Goal: Find specific page/section: Find specific page/section

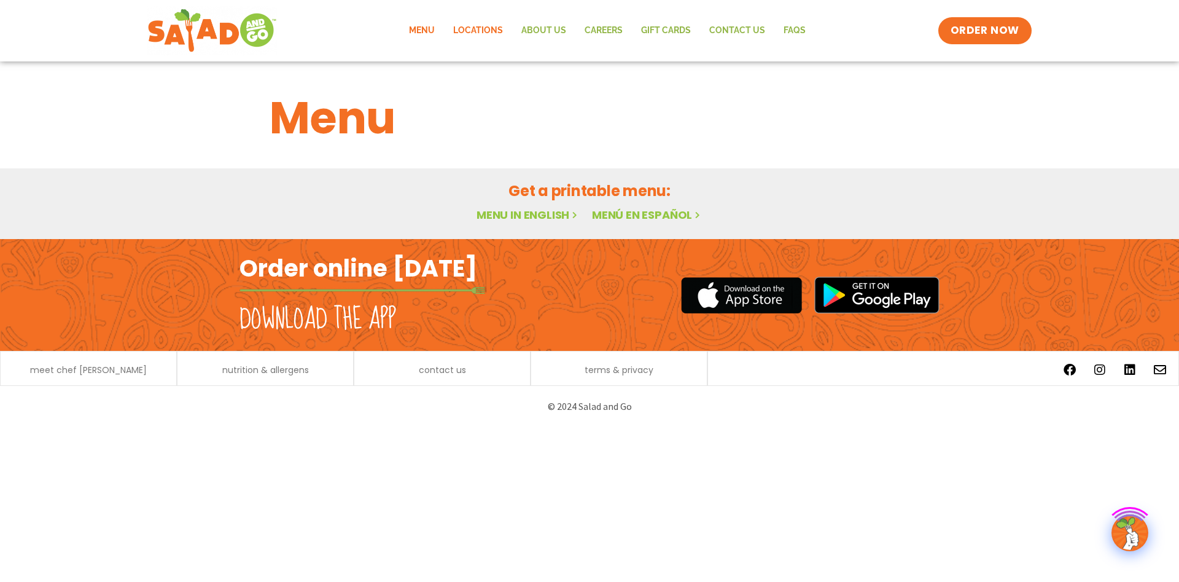
click at [471, 36] on link "Locations" at bounding box center [478, 31] width 68 height 28
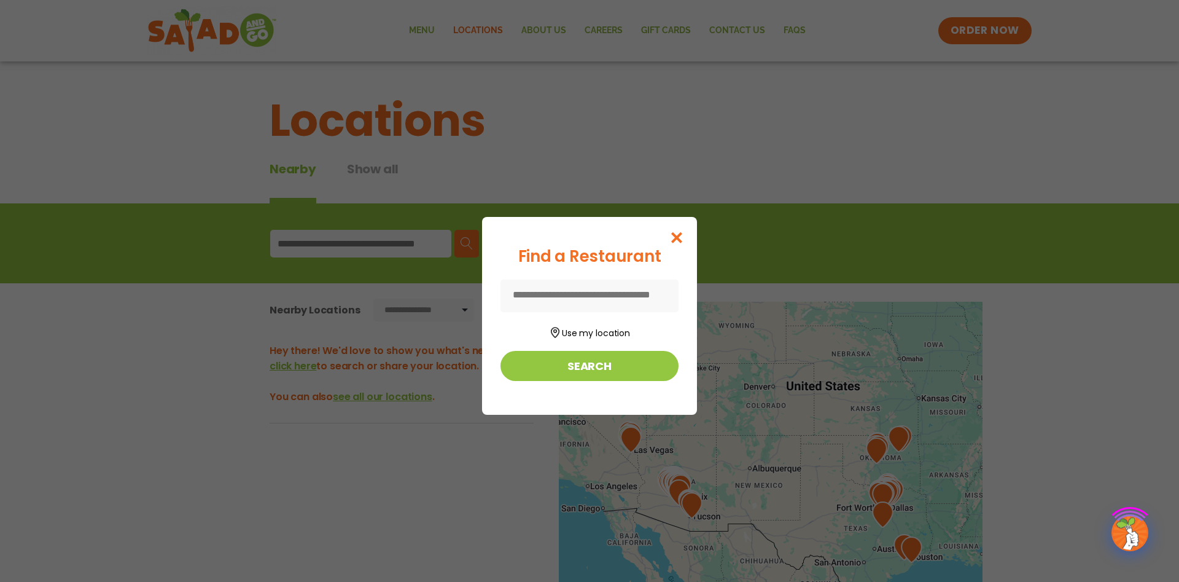
click at [623, 298] on input at bounding box center [590, 295] width 178 height 33
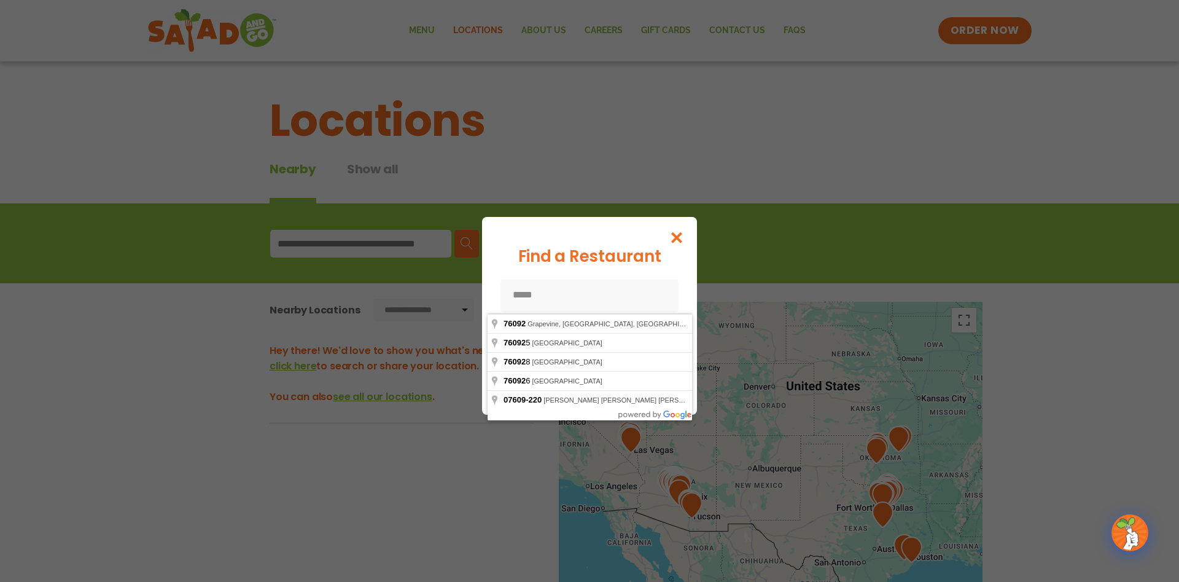
type input "**********"
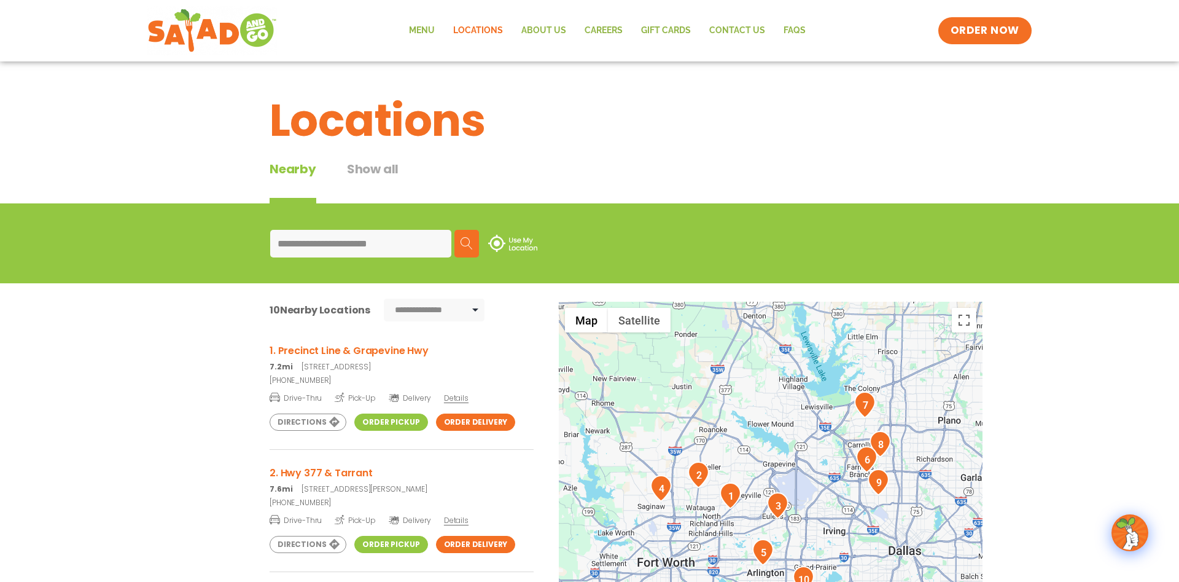
click at [631, 223] on div "**********" at bounding box center [589, 243] width 669 height 47
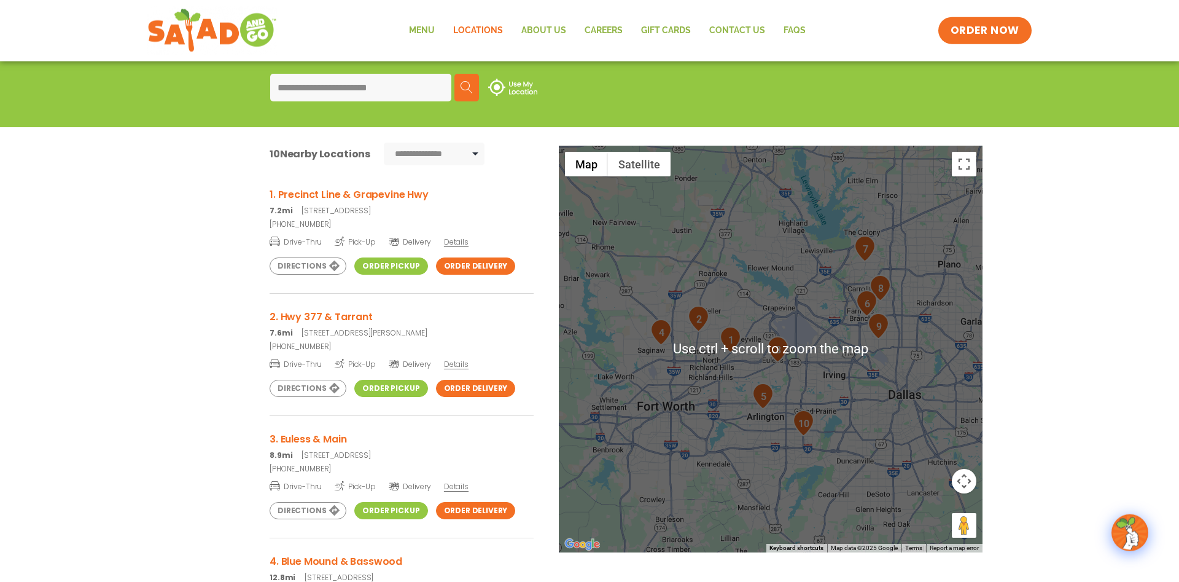
scroll to position [188, 0]
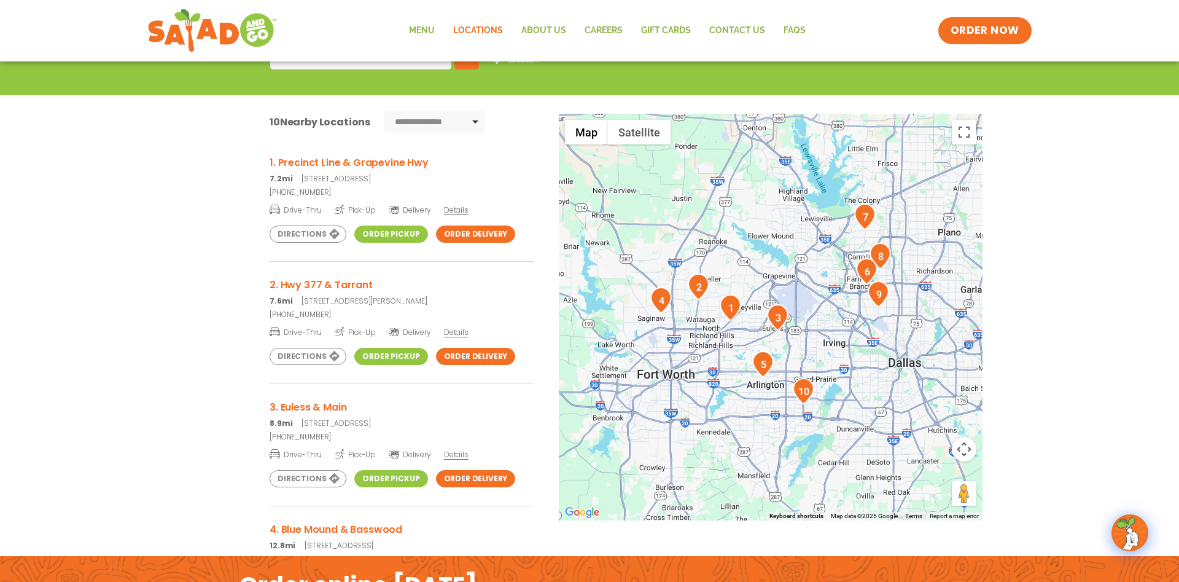
click at [755, 343] on div at bounding box center [771, 317] width 424 height 407
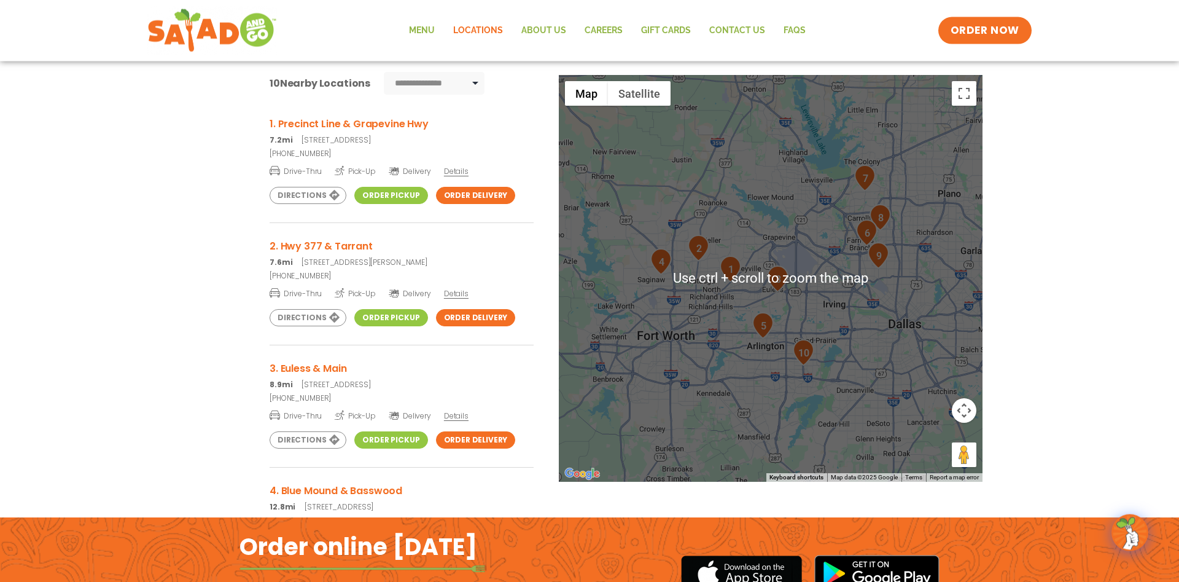
scroll to position [251, 0]
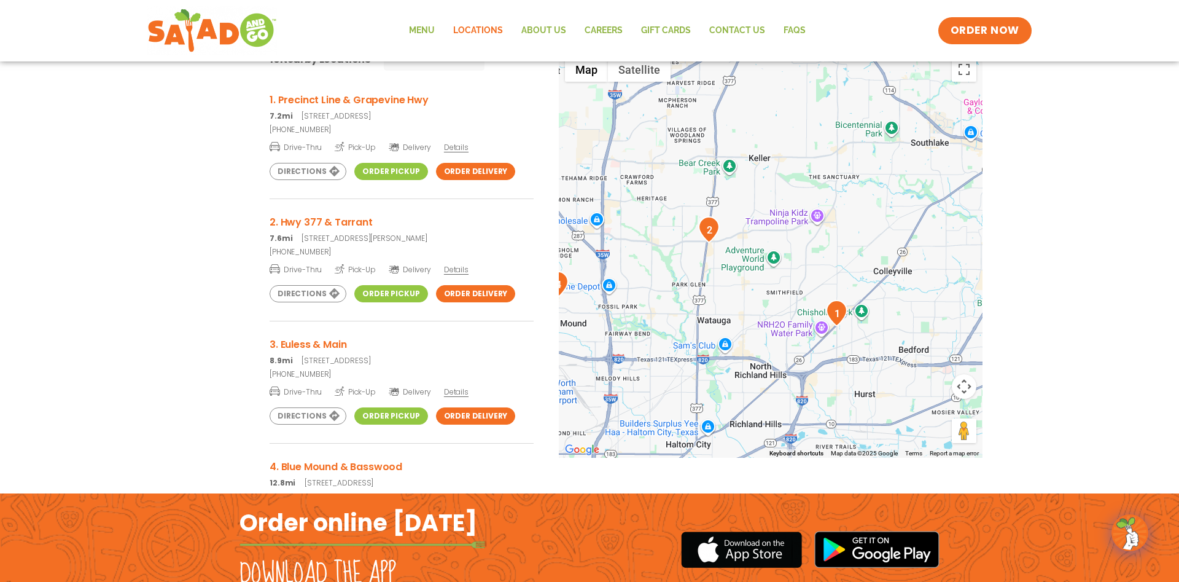
drag, startPoint x: 716, startPoint y: 181, endPoint x: 764, endPoint y: 310, distance: 137.6
click at [764, 310] on div at bounding box center [771, 254] width 424 height 407
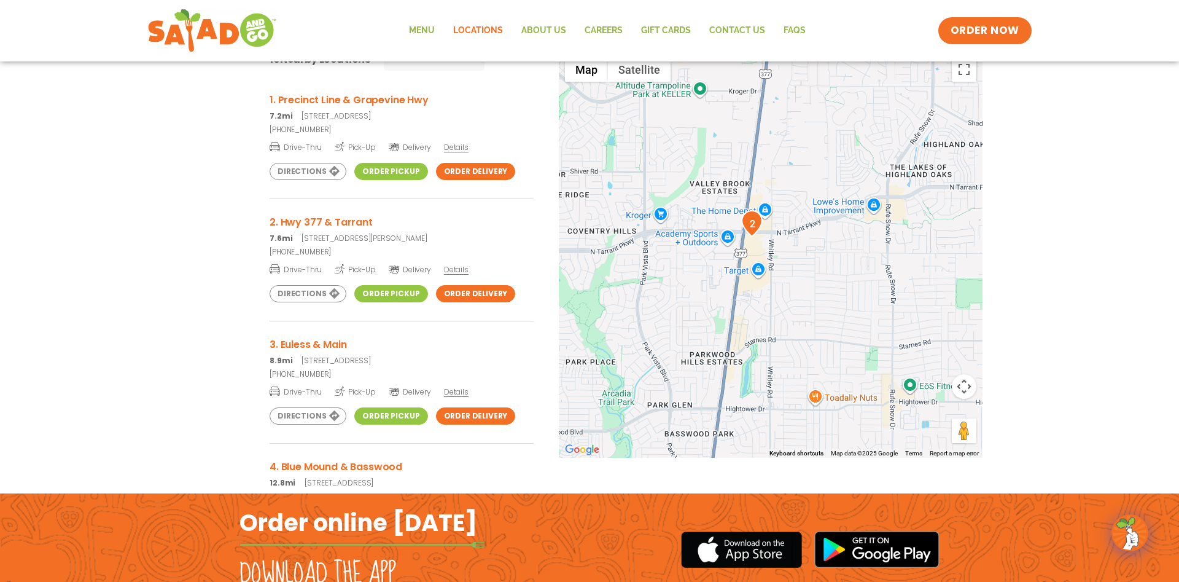
drag, startPoint x: 771, startPoint y: 230, endPoint x: 784, endPoint y: 251, distance: 24.9
click at [784, 251] on div at bounding box center [771, 254] width 424 height 407
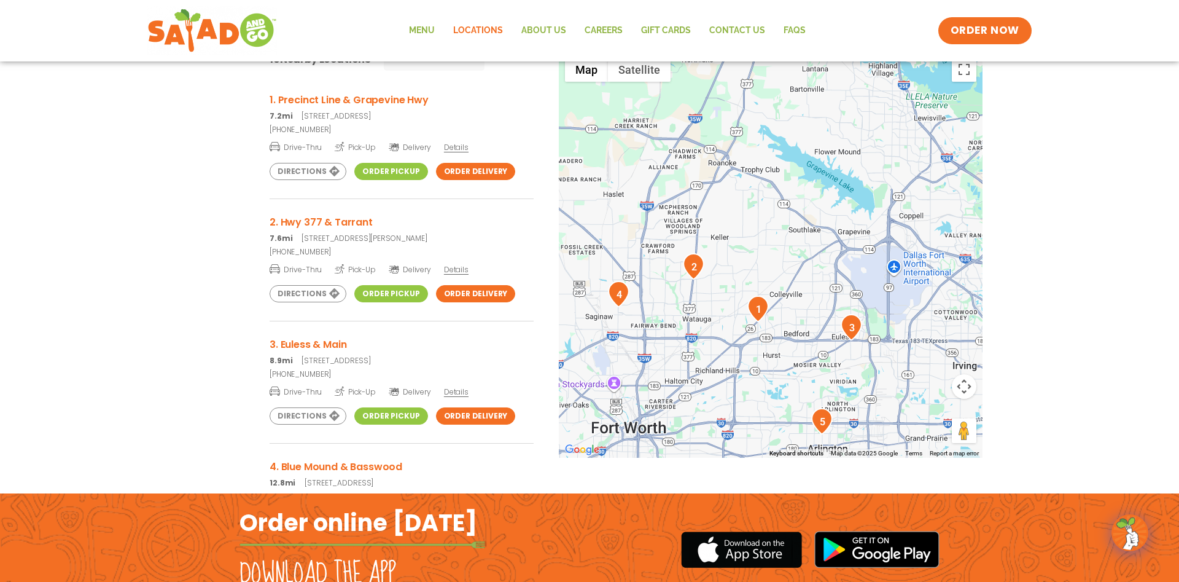
drag, startPoint x: 843, startPoint y: 333, endPoint x: 734, endPoint y: 333, distance: 109.3
click at [734, 333] on div at bounding box center [771, 254] width 424 height 407
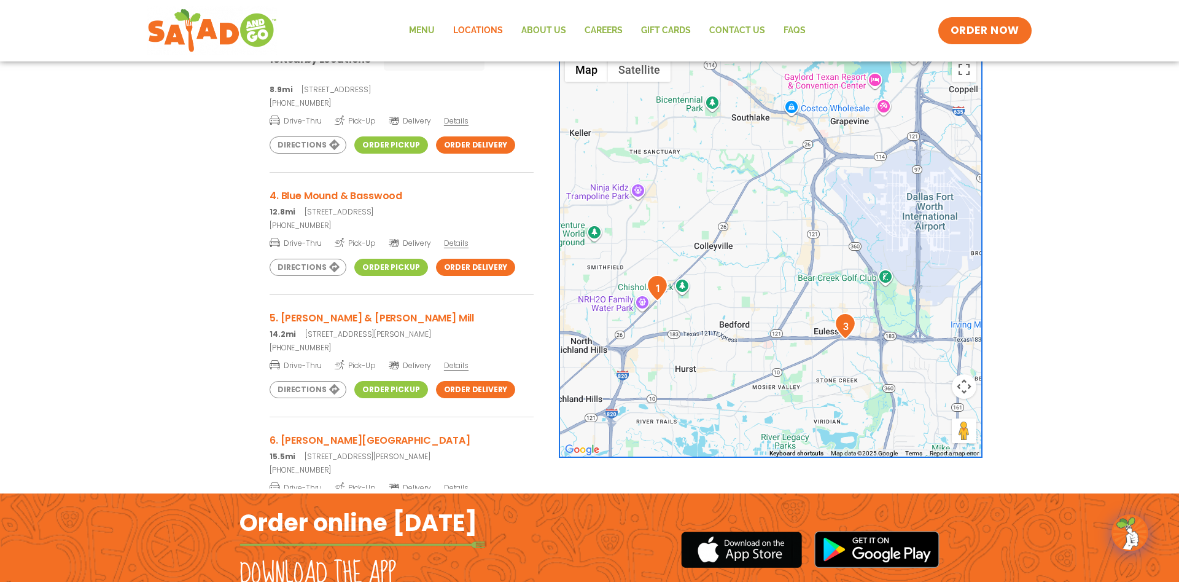
scroll to position [295, 0]
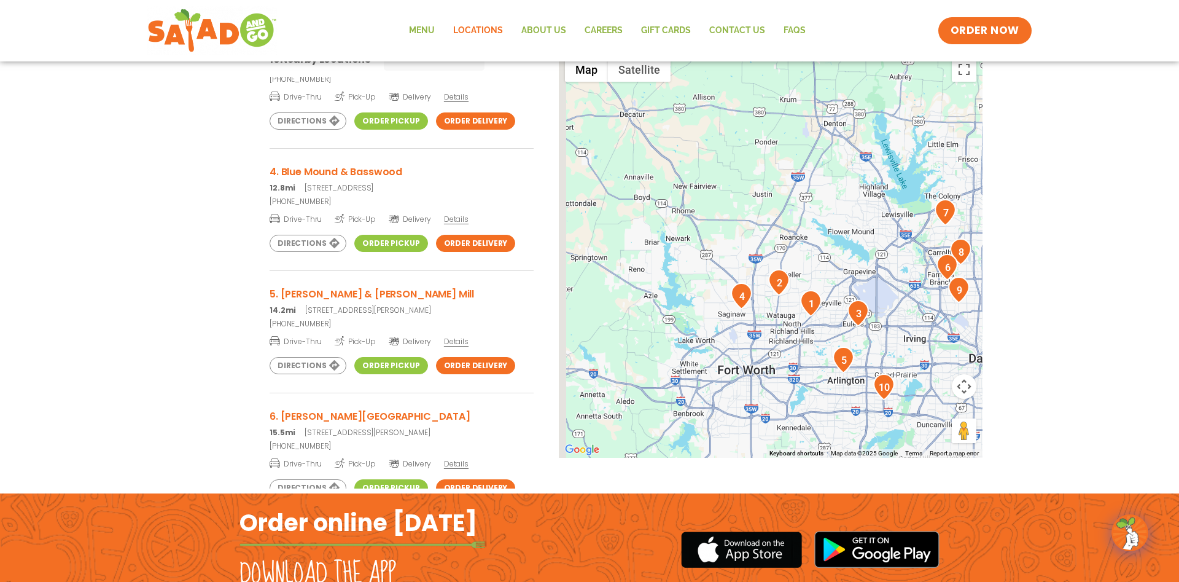
drag, startPoint x: 625, startPoint y: 300, endPoint x: 761, endPoint y: 316, distance: 137.3
click at [763, 327] on div at bounding box center [771, 254] width 424 height 407
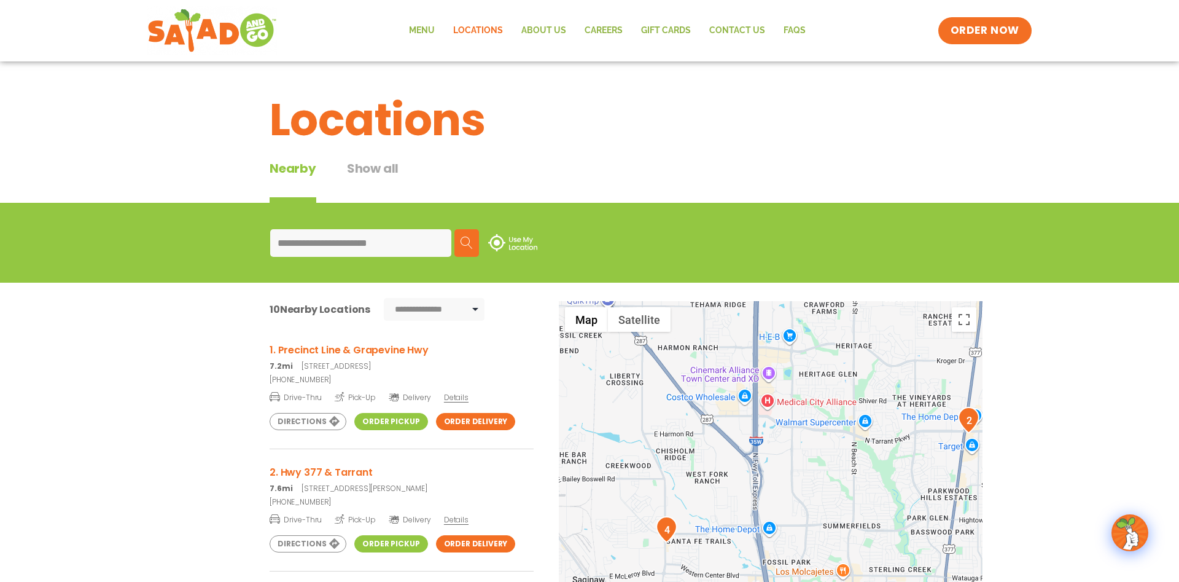
scroll to position [0, 0]
click at [426, 36] on link "Menu" at bounding box center [422, 31] width 44 height 28
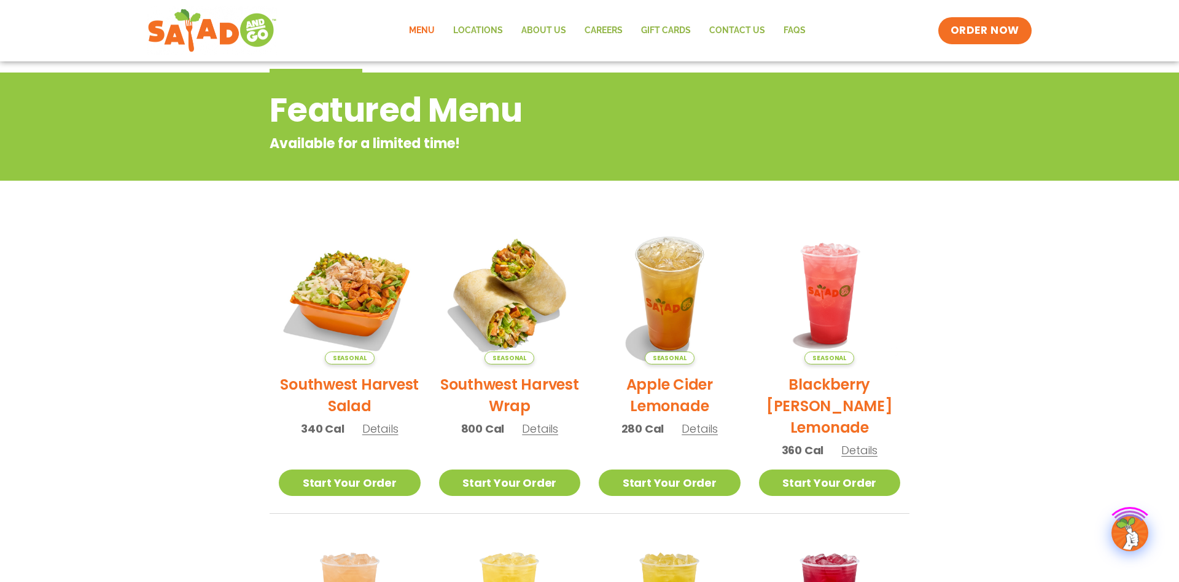
scroll to position [125, 0]
click at [386, 426] on span "Details" at bounding box center [380, 427] width 36 height 15
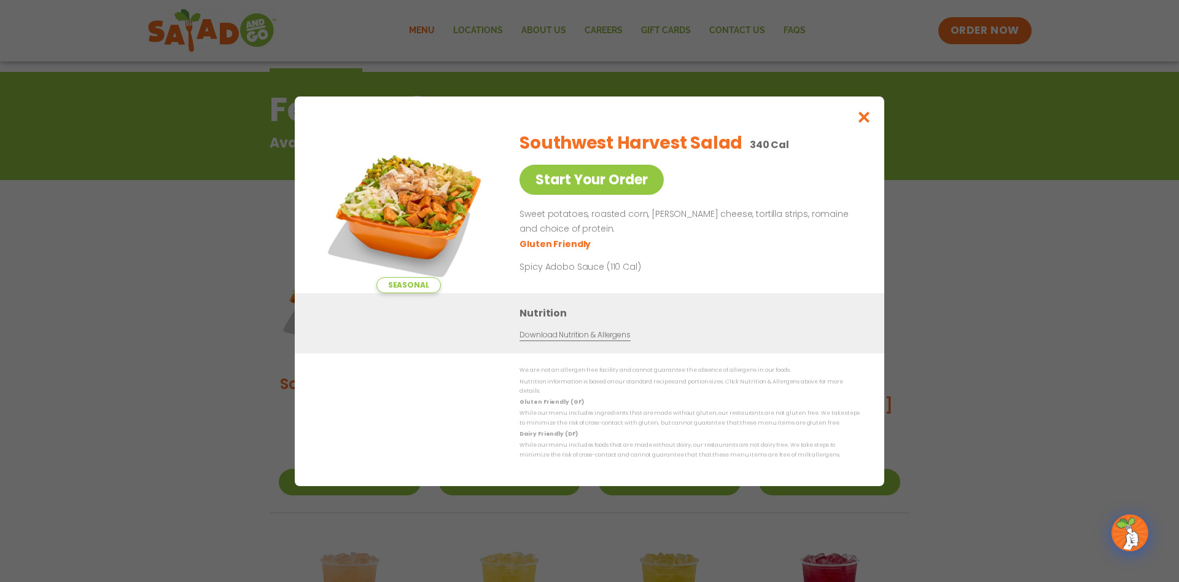
drag, startPoint x: 516, startPoint y: 147, endPoint x: 793, endPoint y: 161, distance: 277.3
click at [793, 161] on div "Seasonal Start Your Order Southwest Harvest Salad 340 Cal Start Your Order Swee…" at bounding box center [589, 207] width 540 height 172
drag, startPoint x: 558, startPoint y: 214, endPoint x: 763, endPoint y: 222, distance: 205.3
click at [763, 222] on p "Sweet potatoes, roasted corn, pepper jack cheese, tortilla strips, romaine and …" at bounding box center [687, 221] width 335 height 29
click at [792, 230] on p "Sweet potatoes, roasted corn, pepper jack cheese, tortilla strips, romaine and …" at bounding box center [687, 221] width 335 height 29
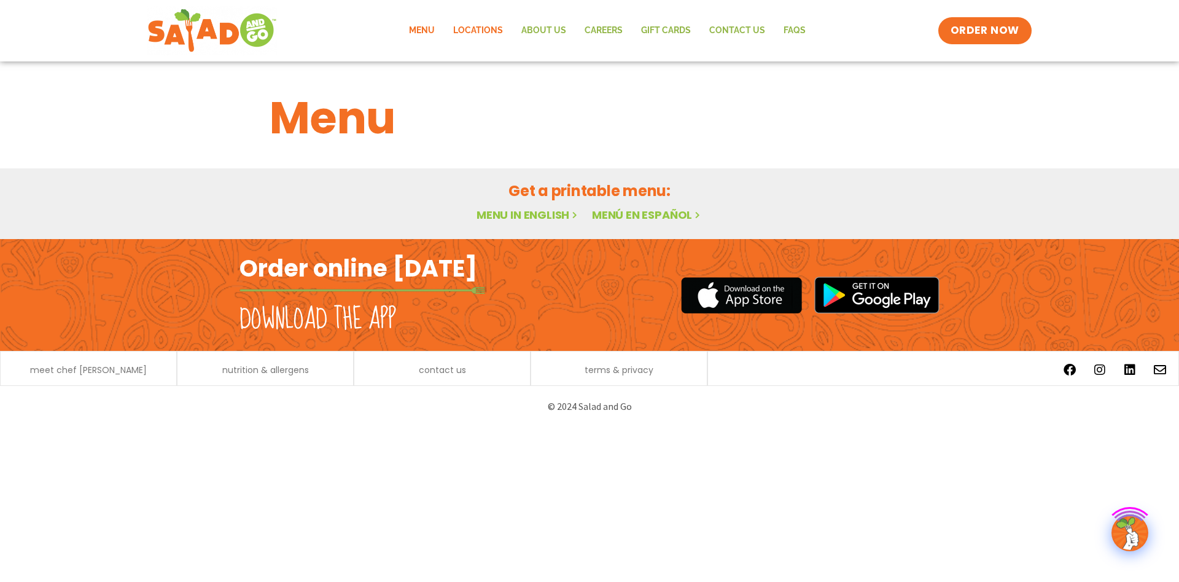
click at [461, 31] on link "Locations" at bounding box center [478, 31] width 68 height 28
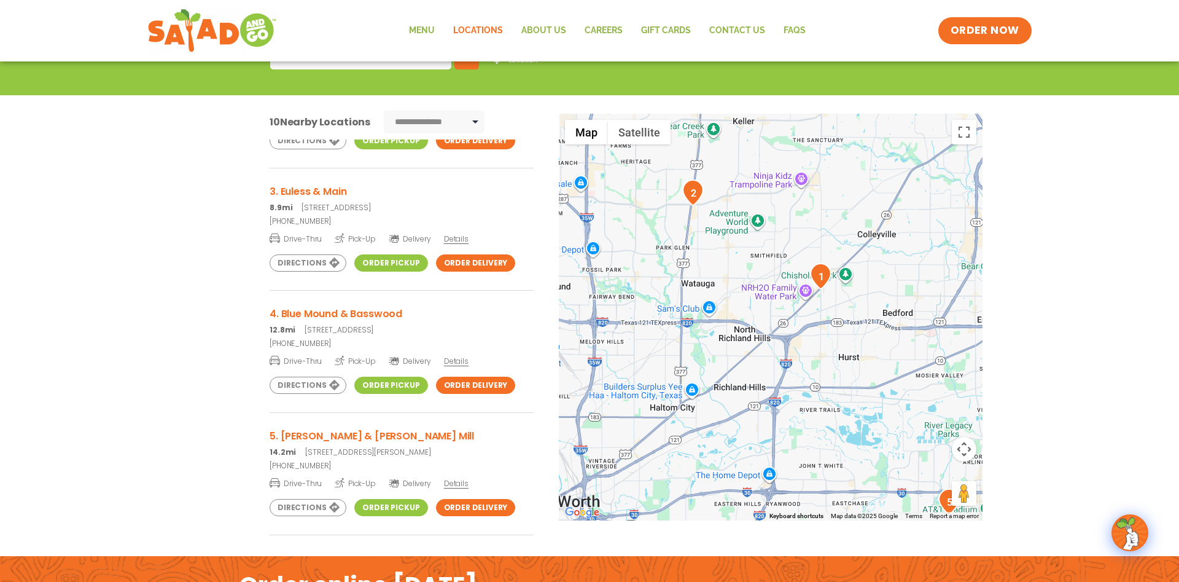
scroll to position [236, 0]
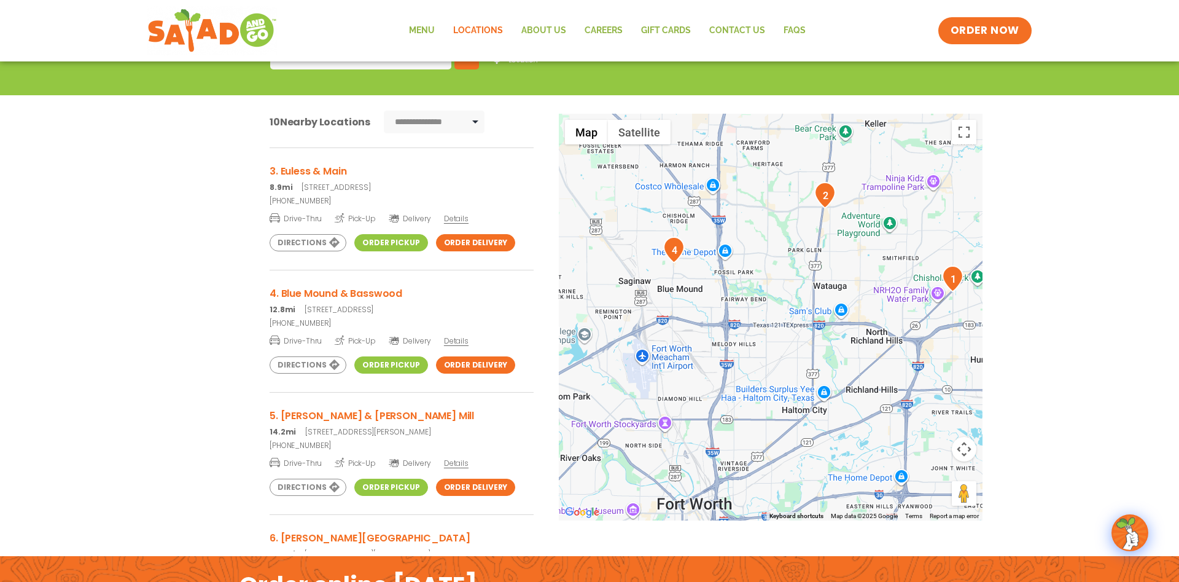
drag, startPoint x: 647, startPoint y: 291, endPoint x: 781, endPoint y: 295, distance: 133.3
click at [781, 295] on div at bounding box center [771, 317] width 424 height 407
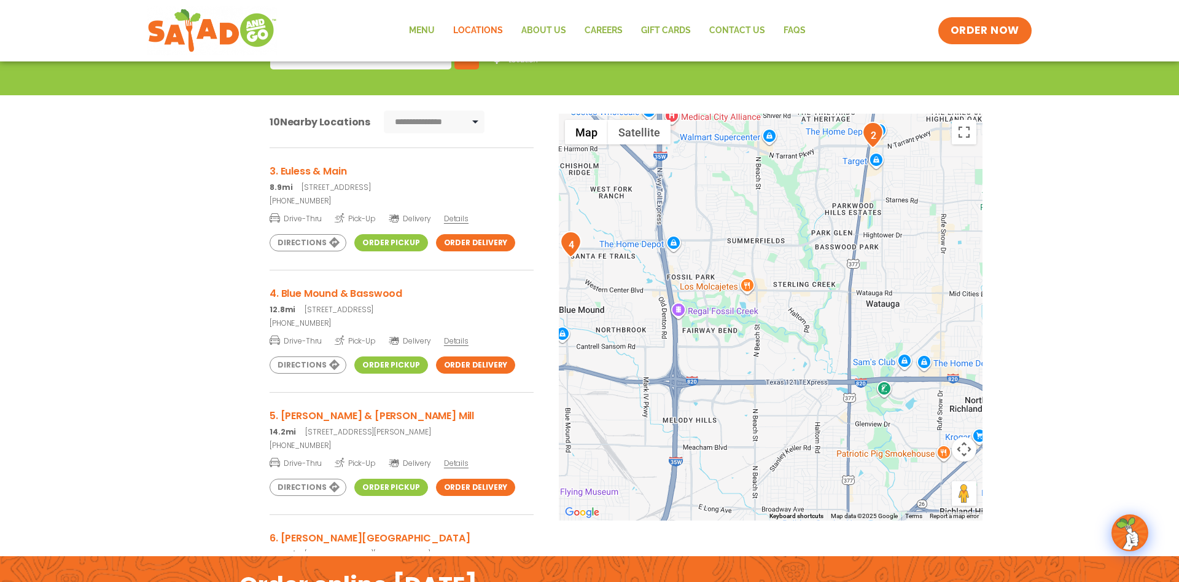
drag, startPoint x: 915, startPoint y: 263, endPoint x: 828, endPoint y: 272, distance: 87.7
click at [828, 272] on div at bounding box center [771, 317] width 424 height 407
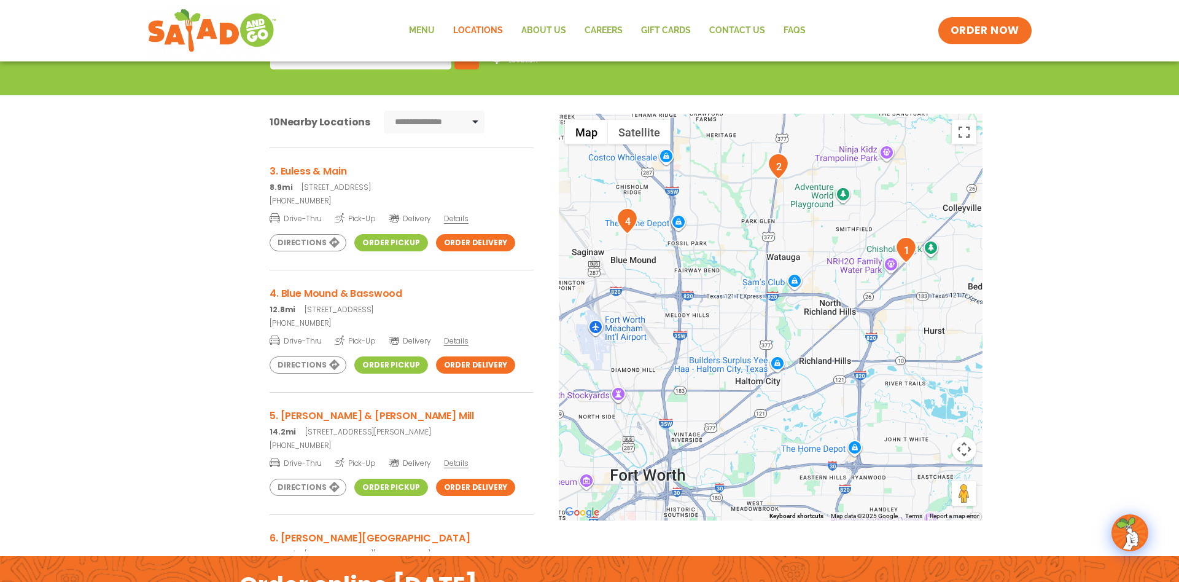
drag, startPoint x: 939, startPoint y: 361, endPoint x: 800, endPoint y: 321, distance: 144.4
click at [817, 305] on div at bounding box center [771, 317] width 424 height 407
